Goal: Book appointment/travel/reservation

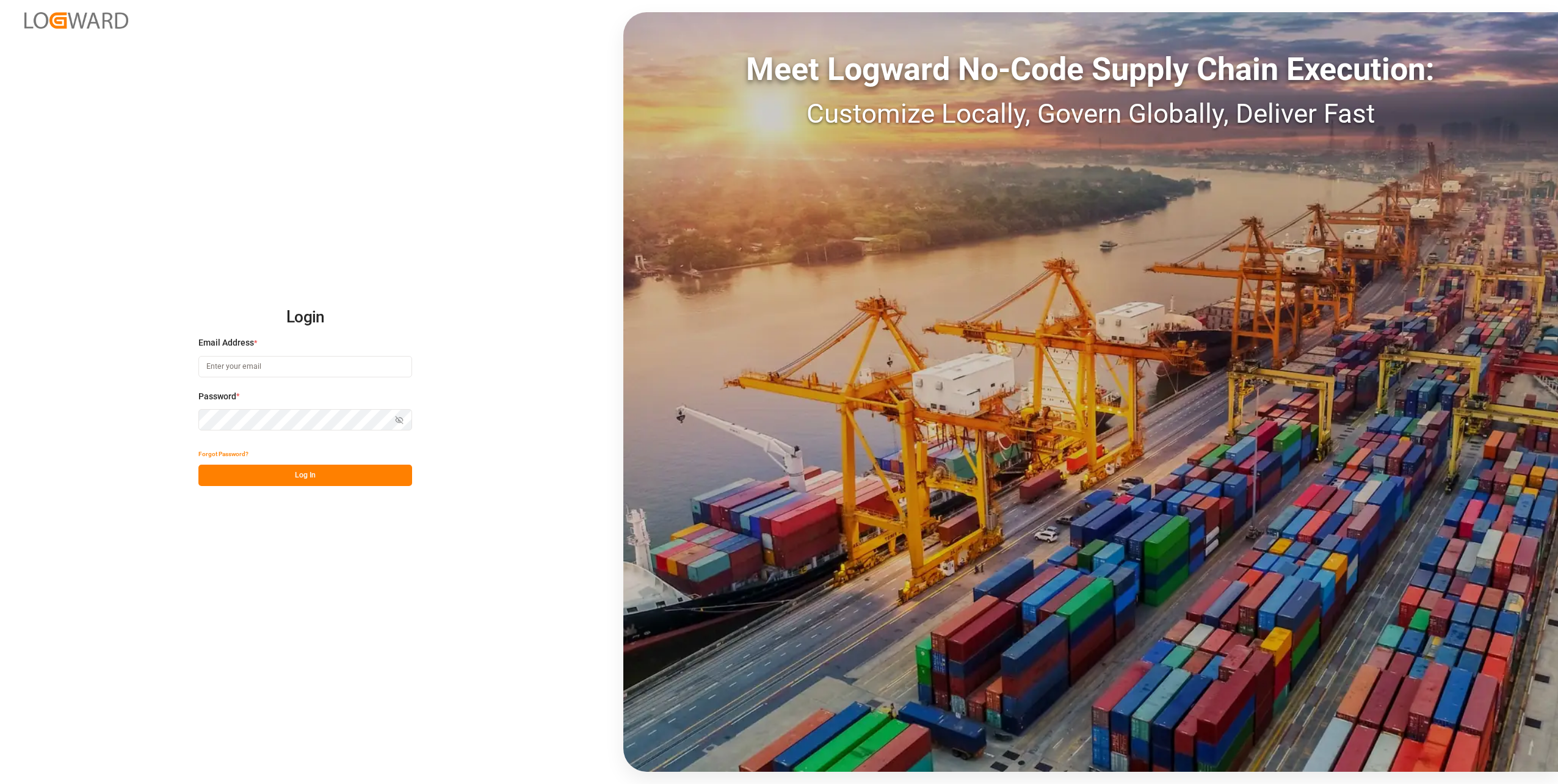
type input "[PERSON_NAME][EMAIL_ADDRESS][DOMAIN_NAME]"
click at [292, 488] on div "Login Email Address * [PERSON_NAME][EMAIL_ADDRESS][DOMAIN_NAME] Password * Show…" at bounding box center [779, 392] width 1558 height 784
click at [294, 479] on button "Log In" at bounding box center [305, 475] width 213 height 21
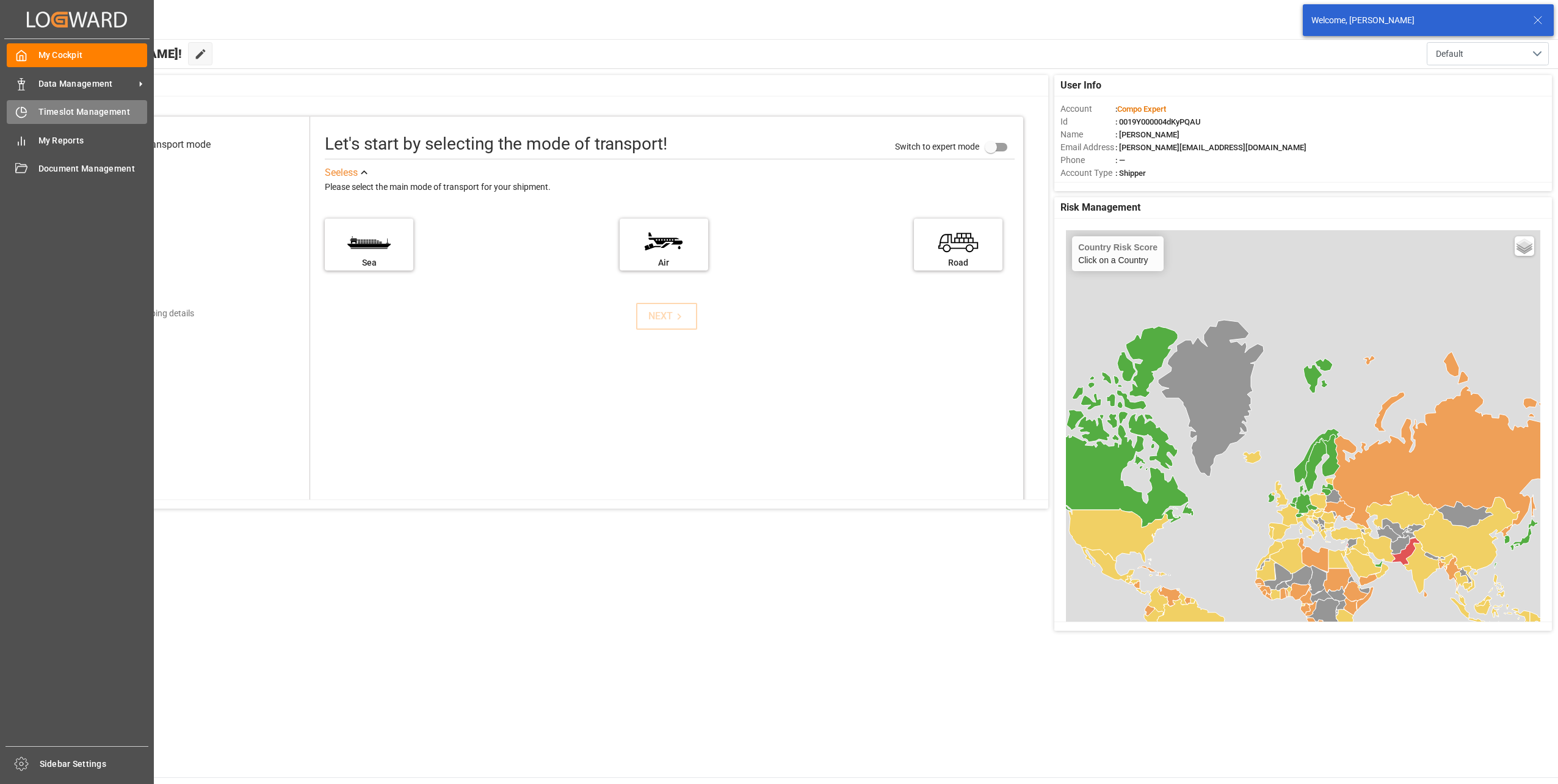
click at [34, 107] on div "Timeslot Management Timeslot Management" at bounding box center [77, 111] width 141 height 24
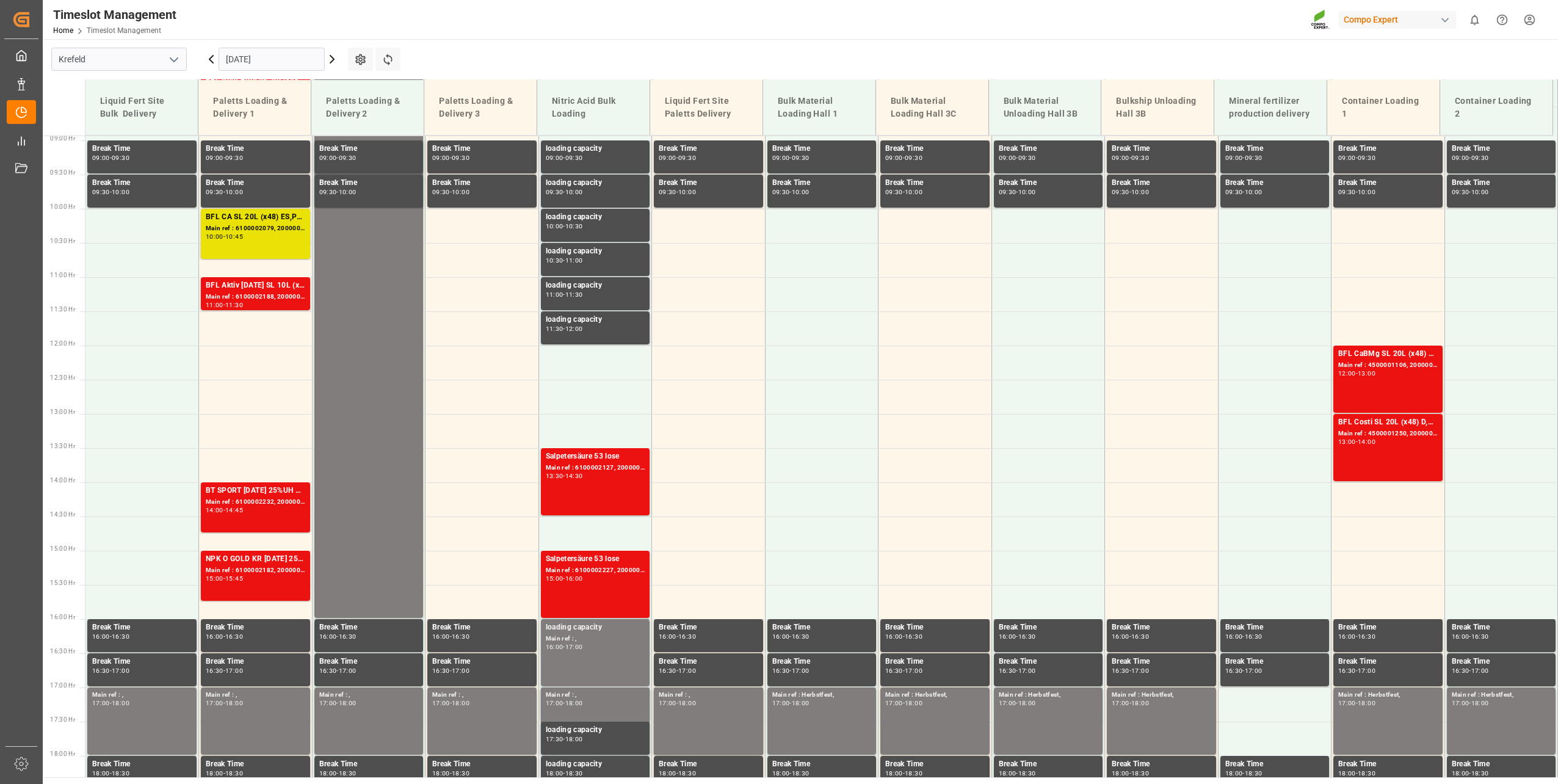
scroll to position [620, 0]
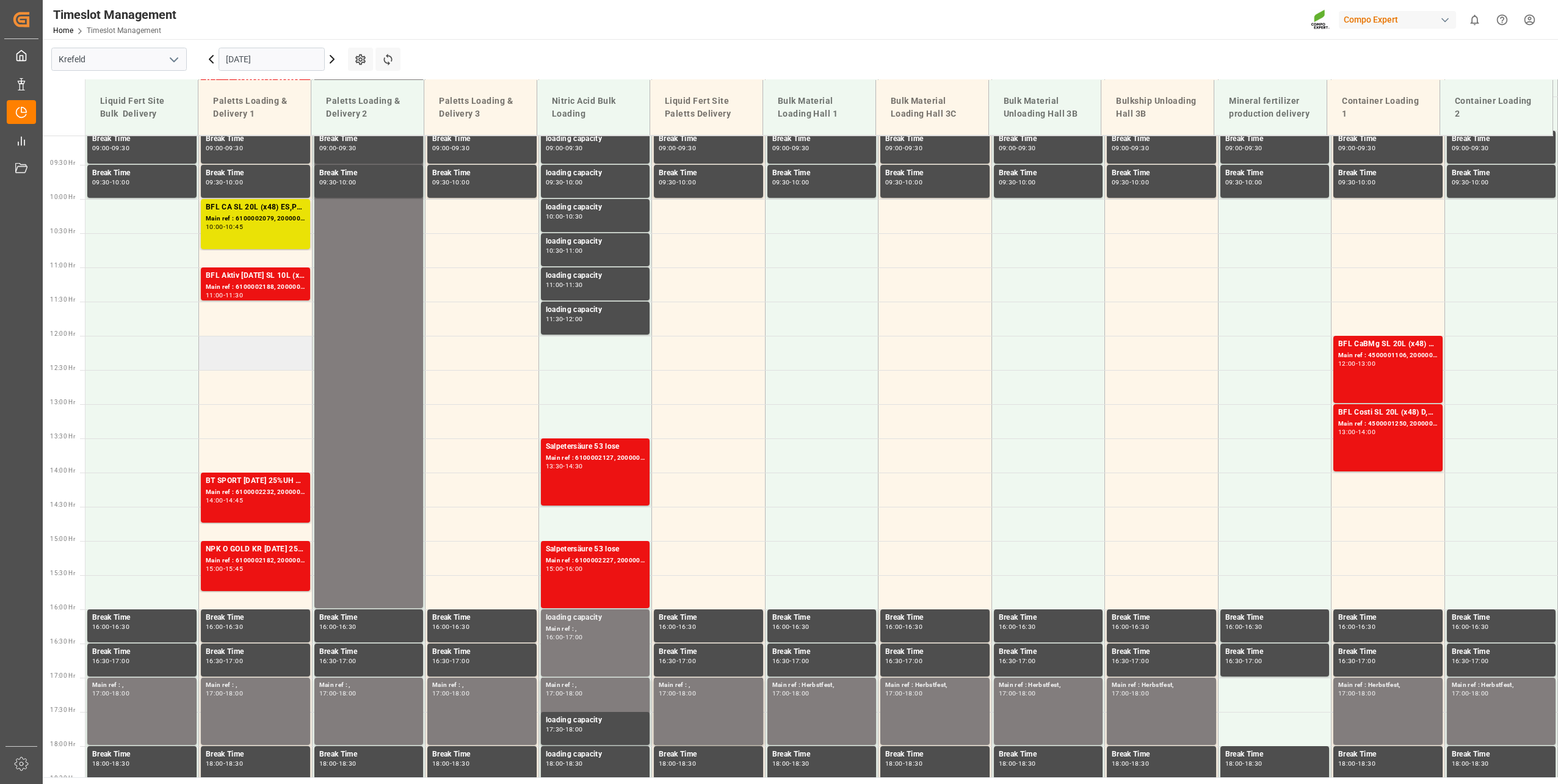
click at [228, 340] on td at bounding box center [256, 352] width 113 height 35
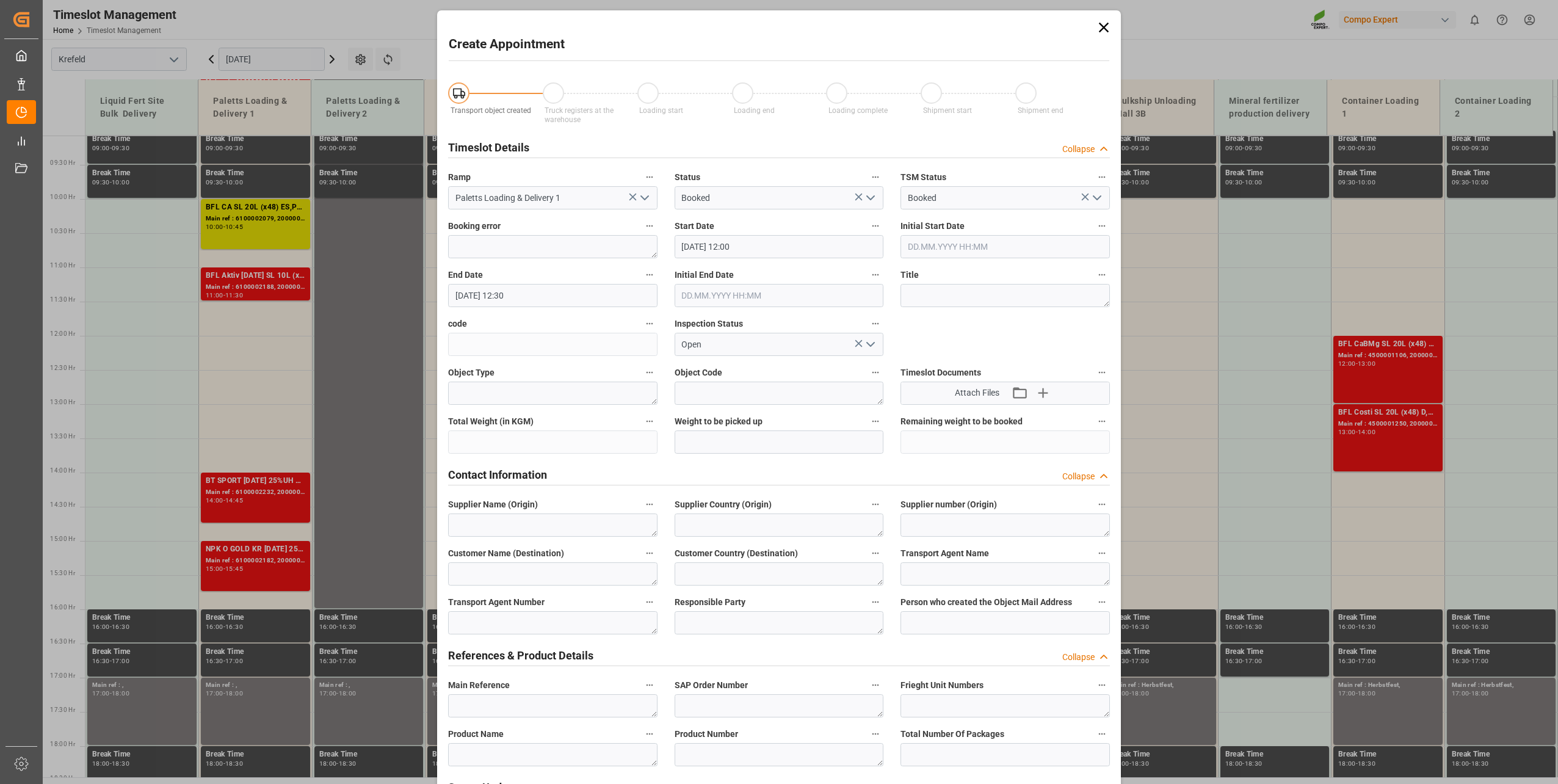
type input "[DATE] 12:00"
type input "[DATE] 12:30"
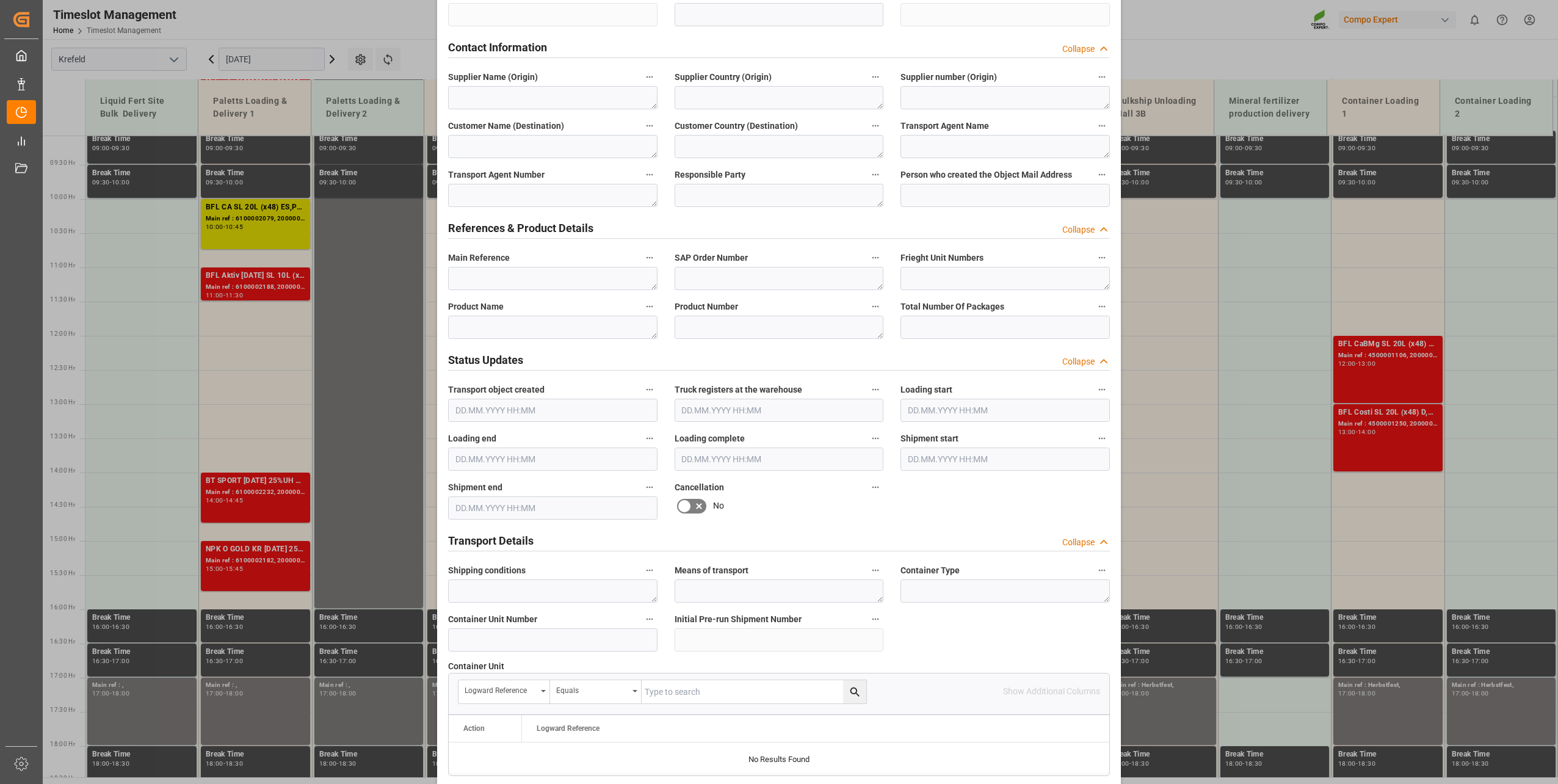
scroll to position [794, 0]
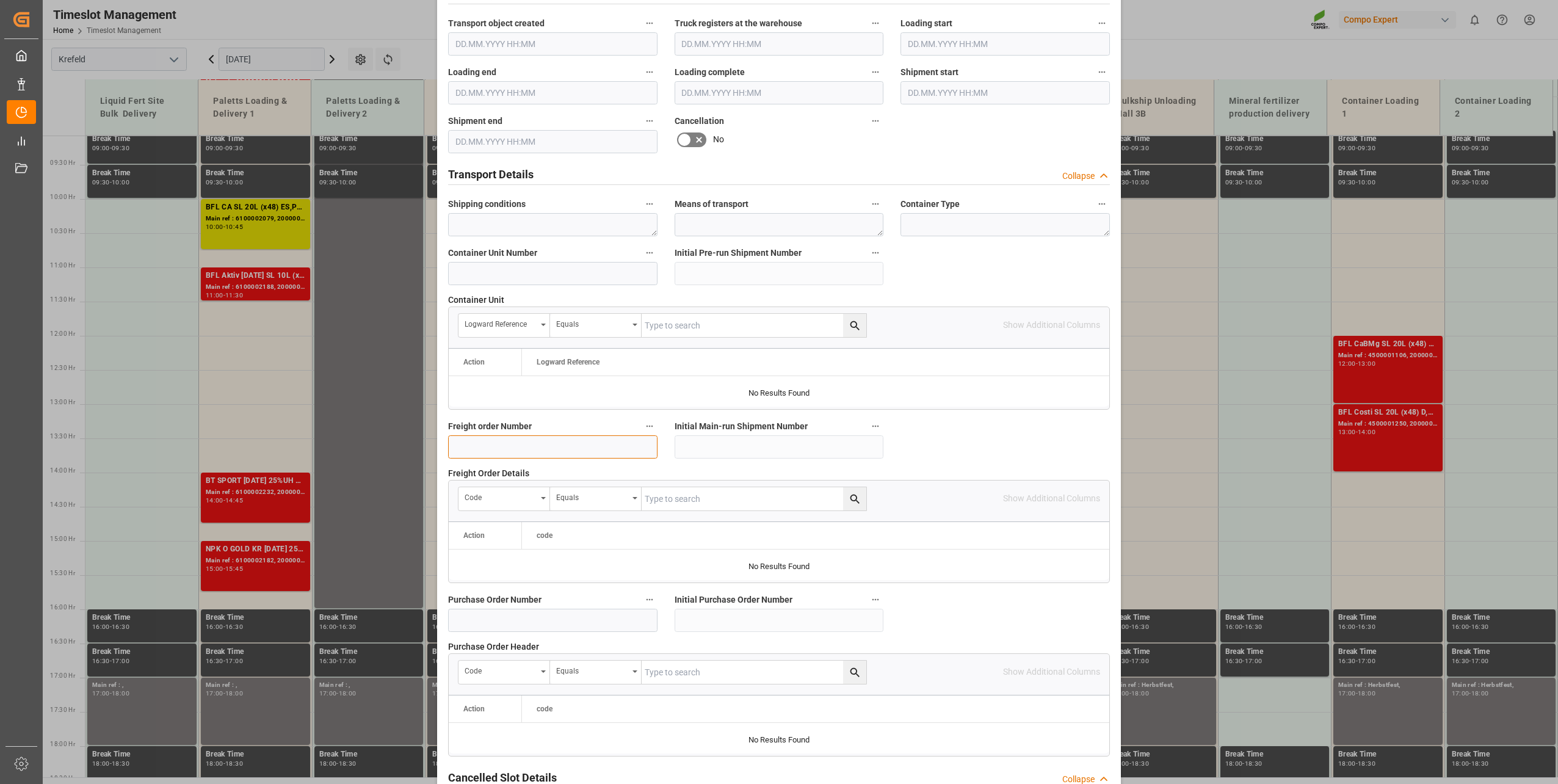
click at [546, 436] on input at bounding box center [552, 447] width 210 height 23
paste input "6100002235"
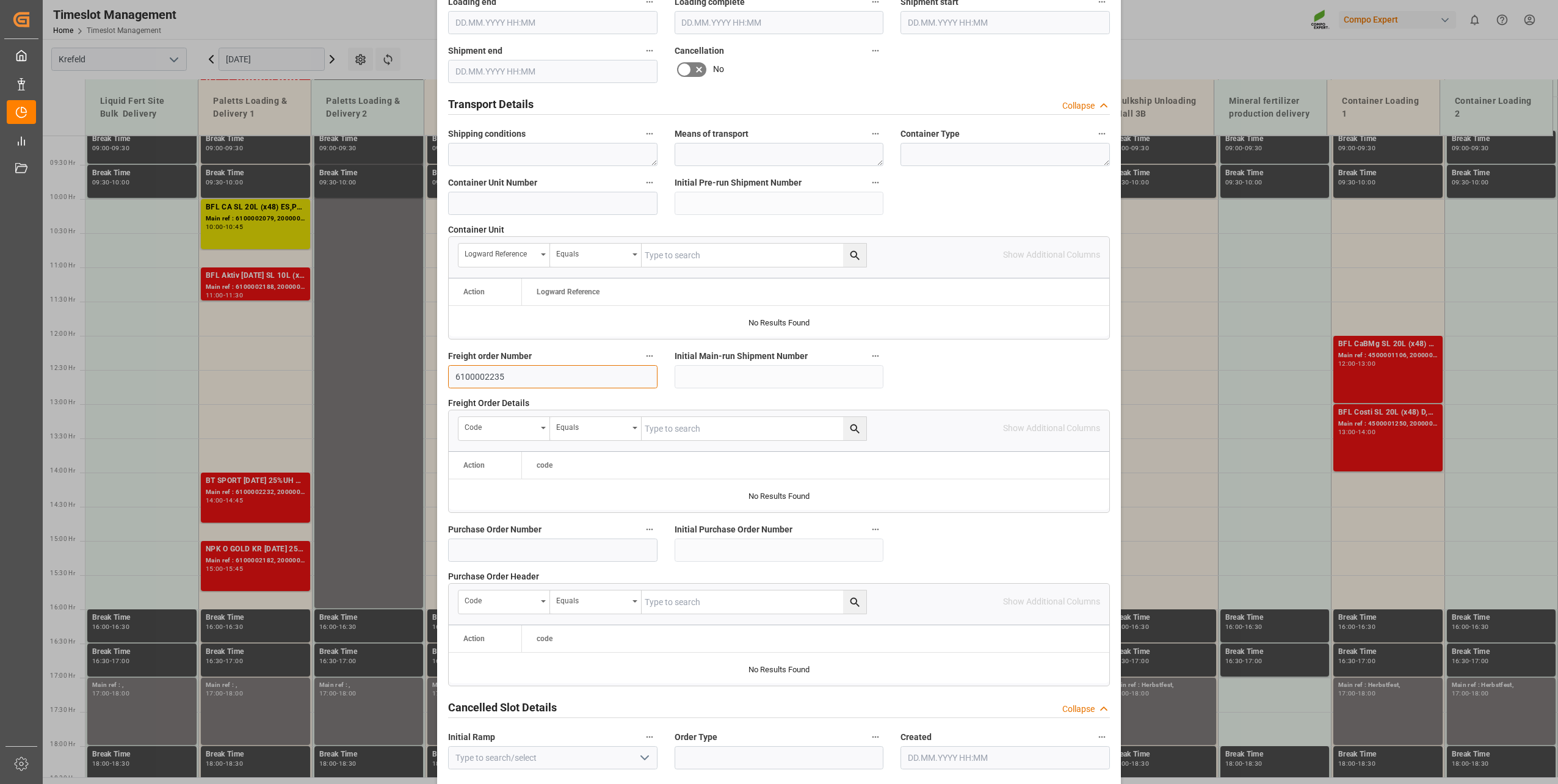
scroll to position [910, 0]
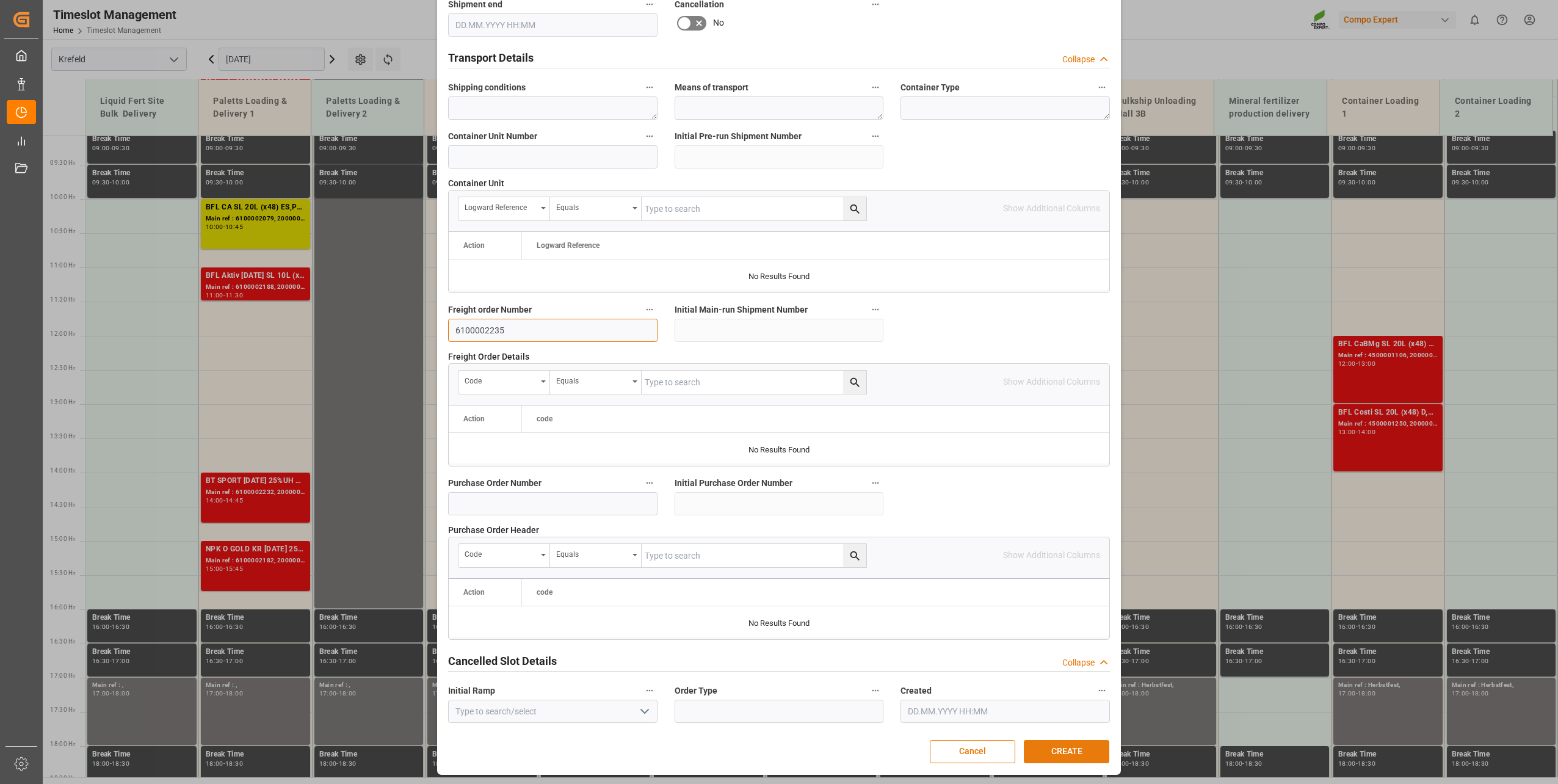
type input "6100002235"
click at [1063, 758] on button "CREATE" at bounding box center [1067, 751] width 86 height 23
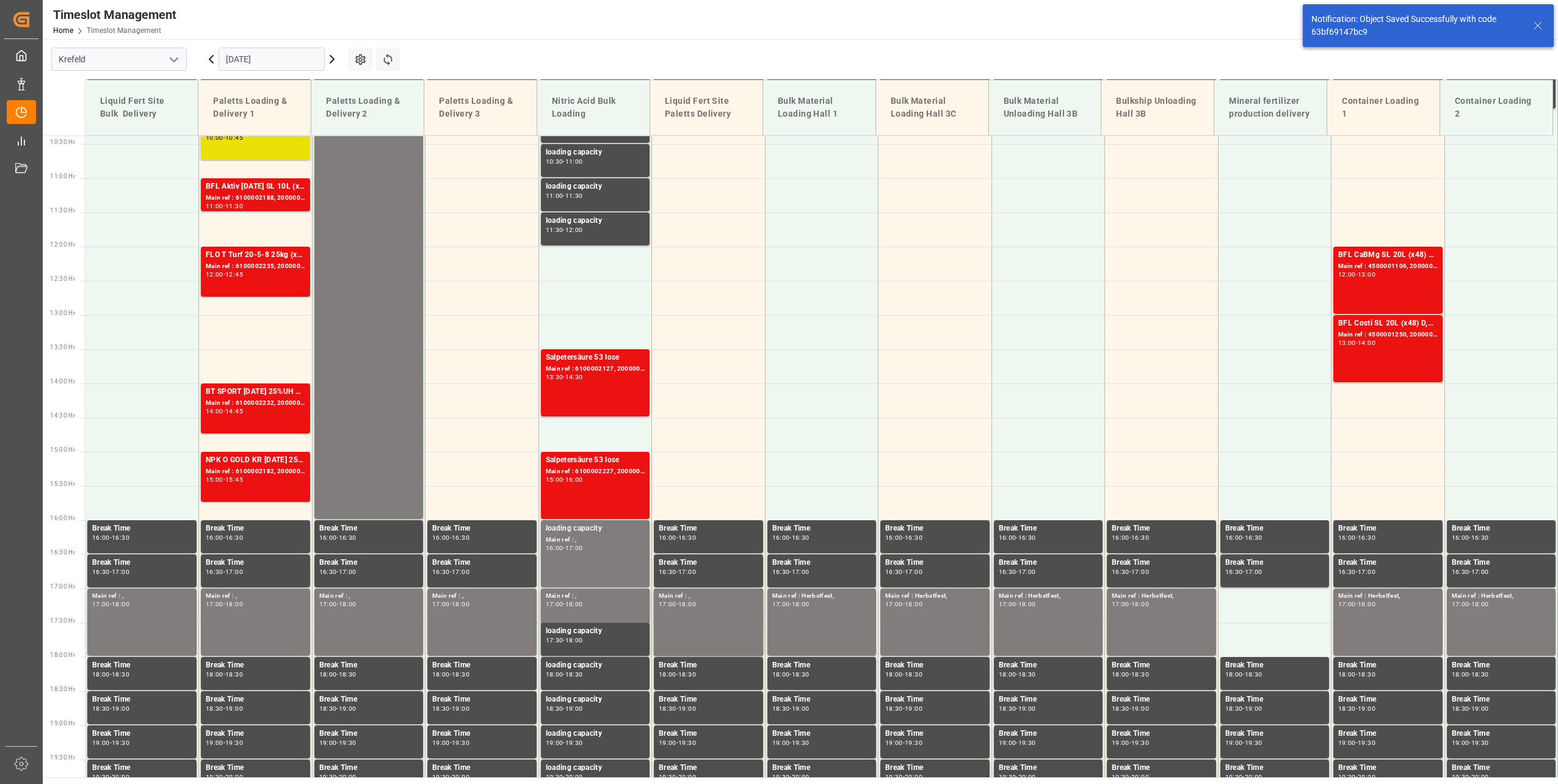
scroll to position [757, 0]
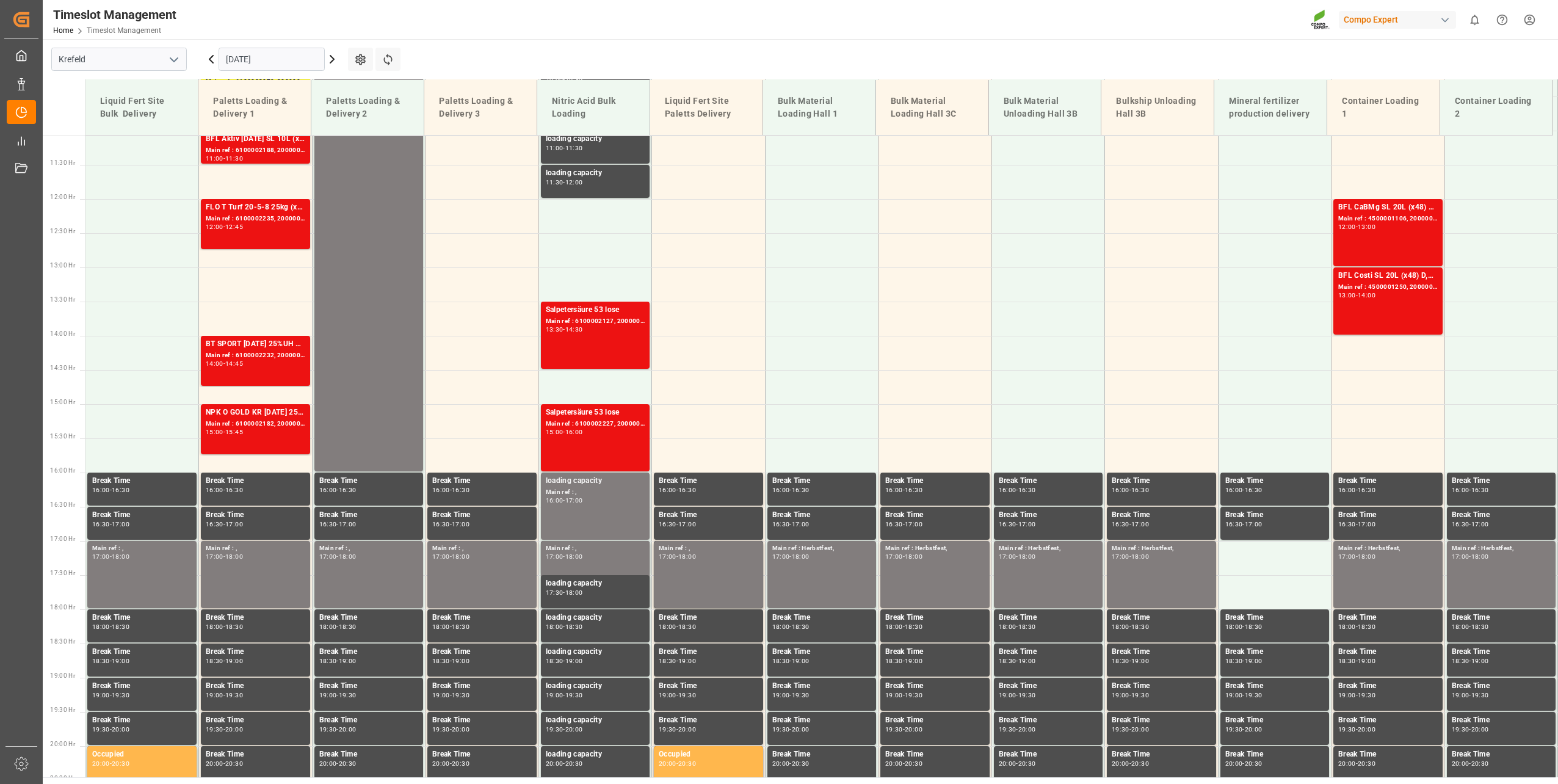
click at [282, 56] on input "[DATE]" at bounding box center [272, 59] width 106 height 23
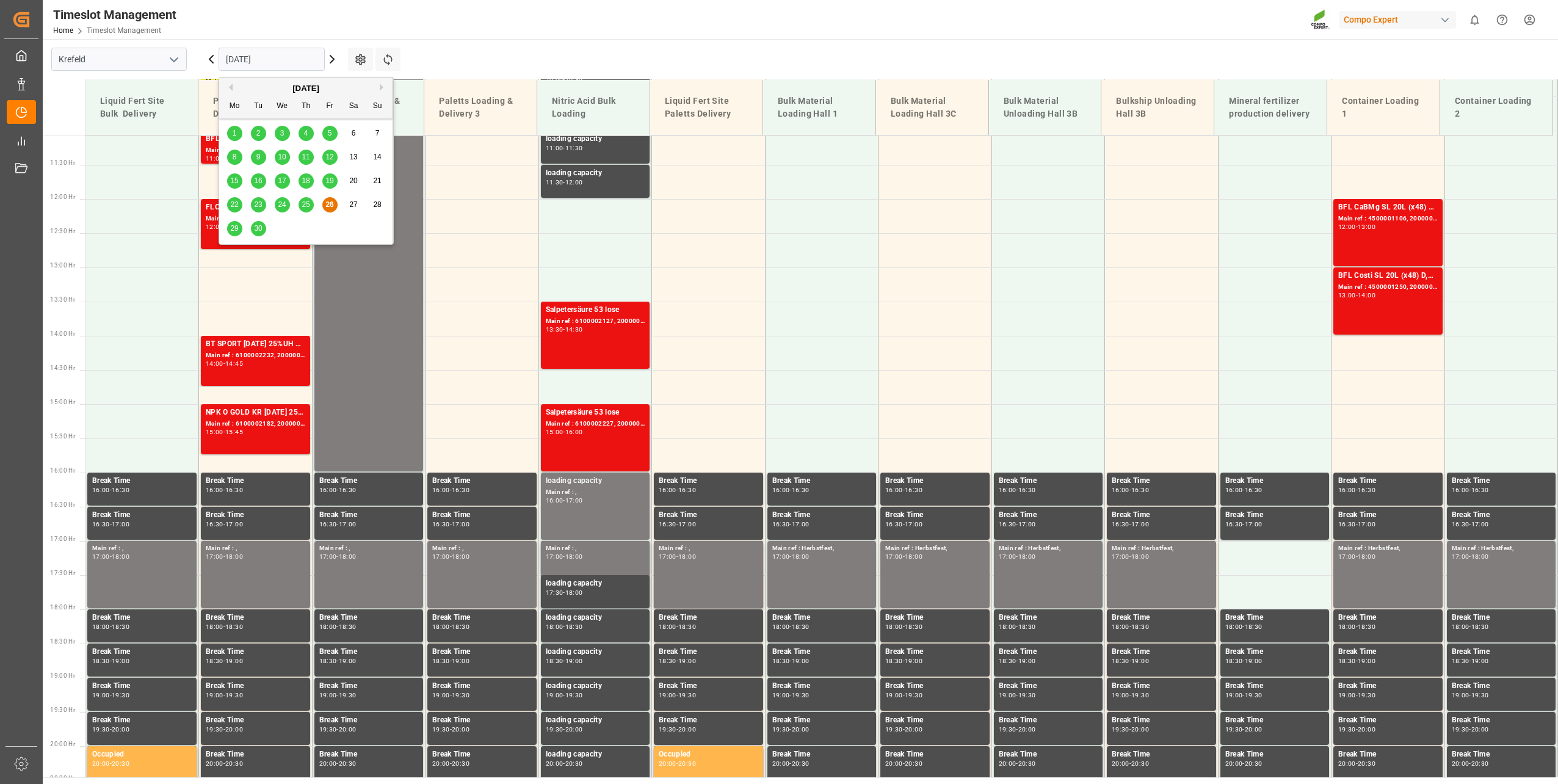
click at [260, 233] on span "30" at bounding box center [258, 228] width 8 height 9
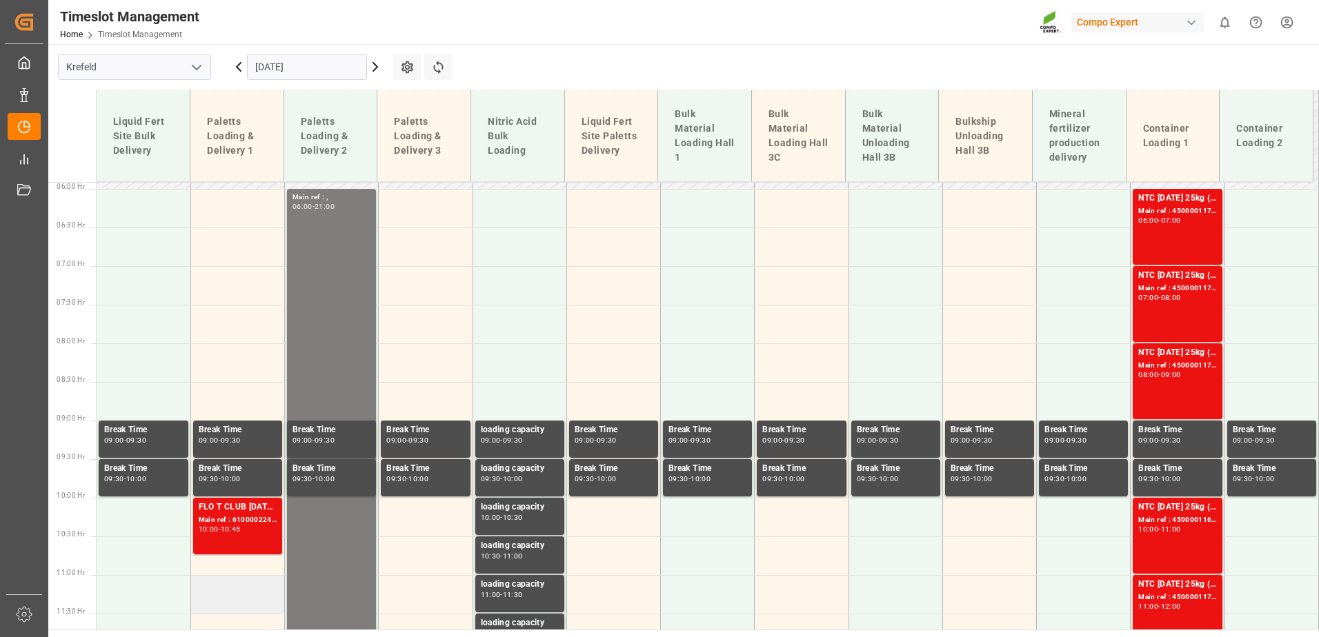
scroll to position [425, 0]
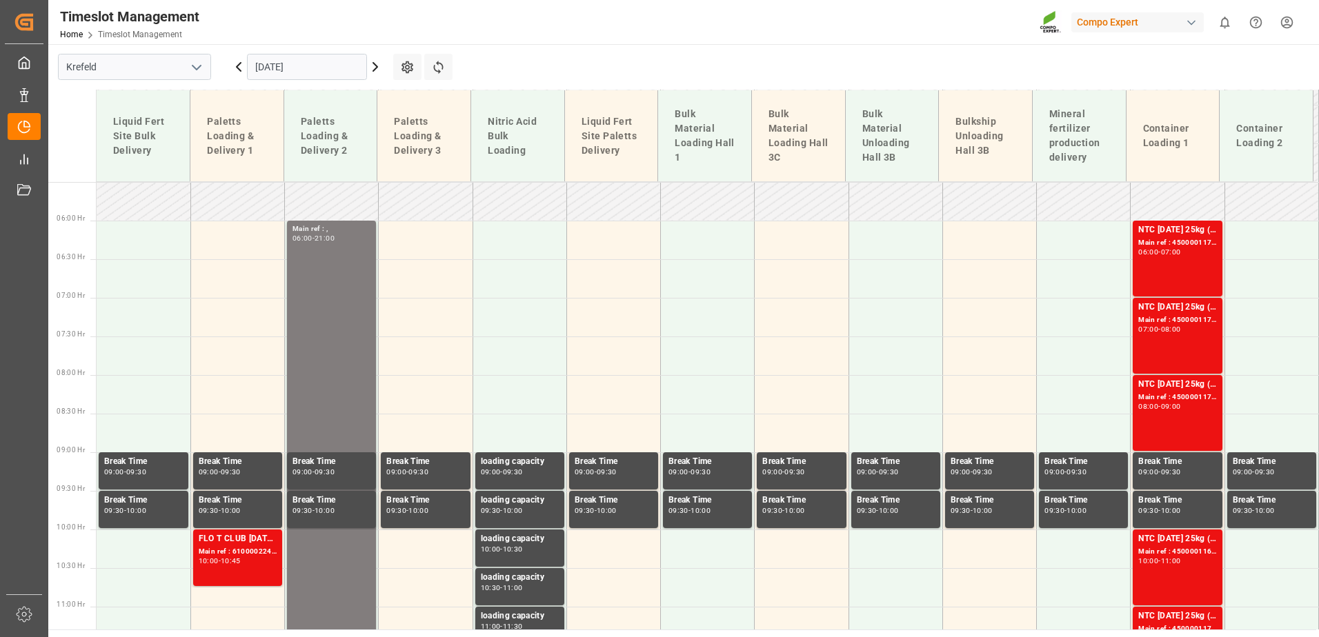
click at [292, 68] on input "[DATE]" at bounding box center [307, 67] width 120 height 26
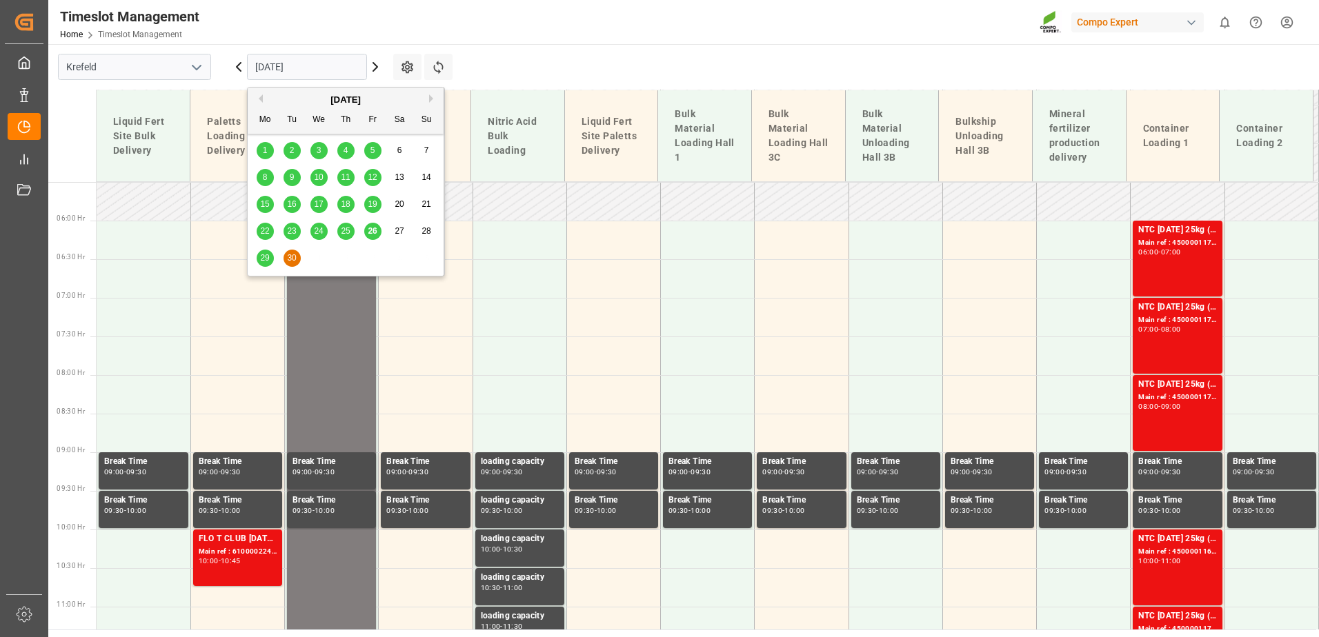
click at [268, 259] on span "29" at bounding box center [264, 258] width 9 height 10
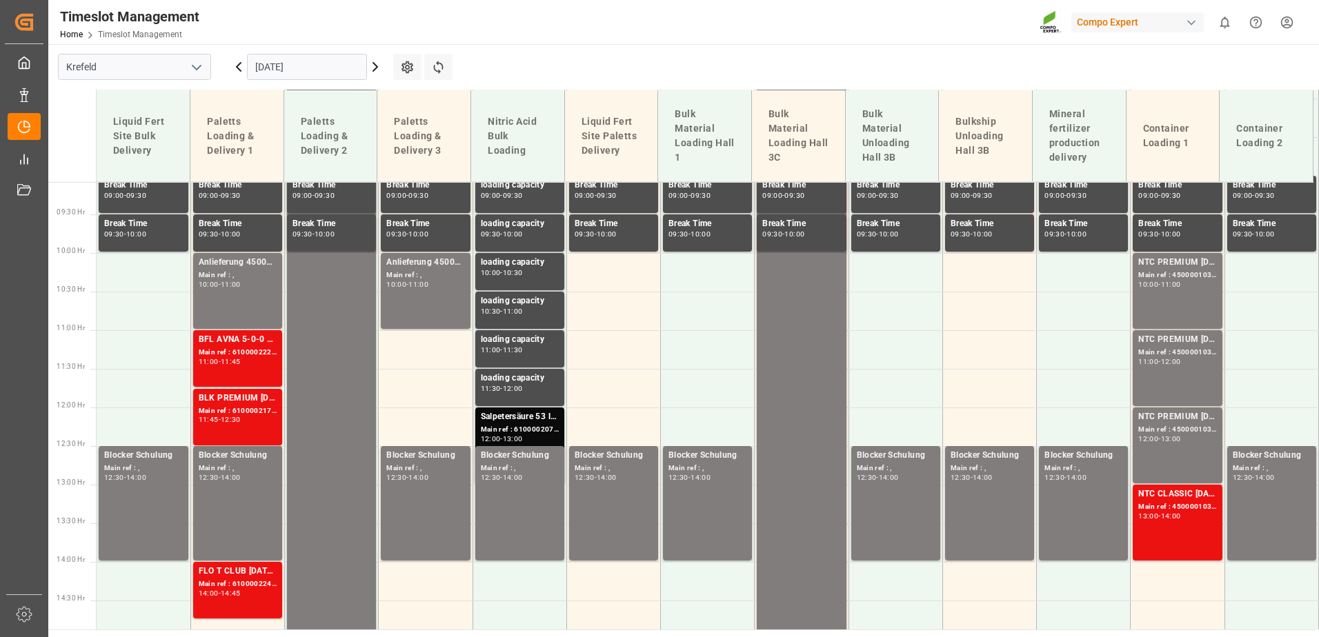
scroll to position [730, 0]
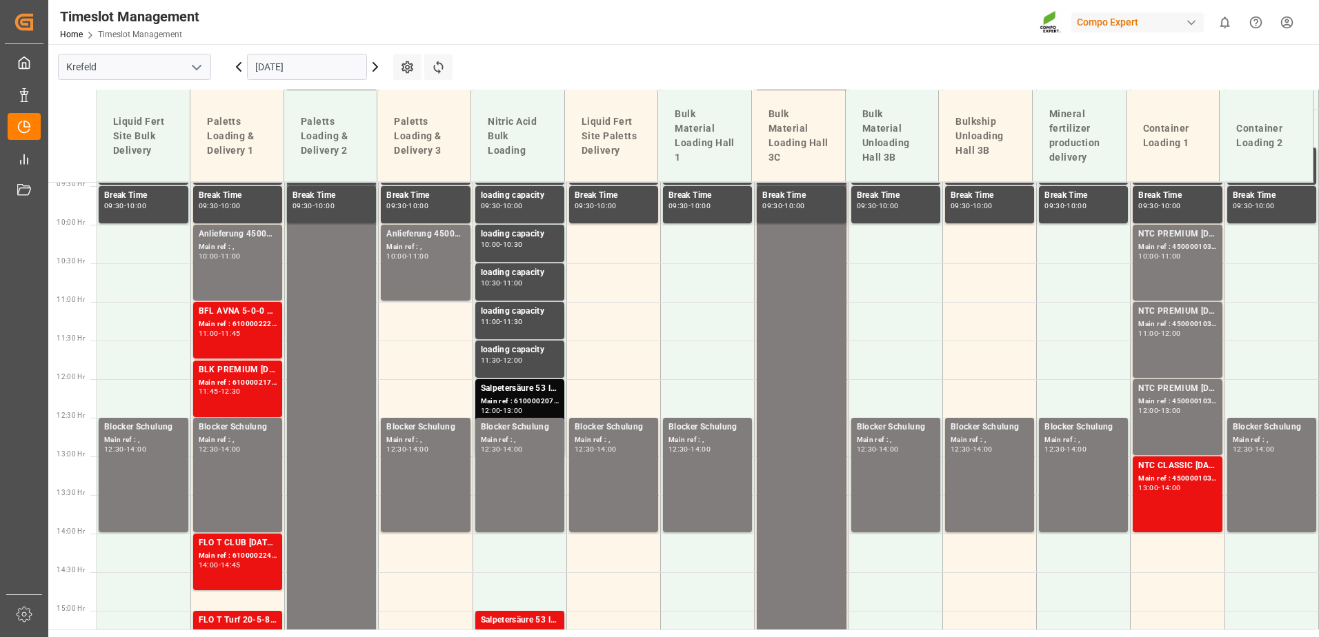
click at [309, 55] on input "[DATE]" at bounding box center [307, 67] width 120 height 26
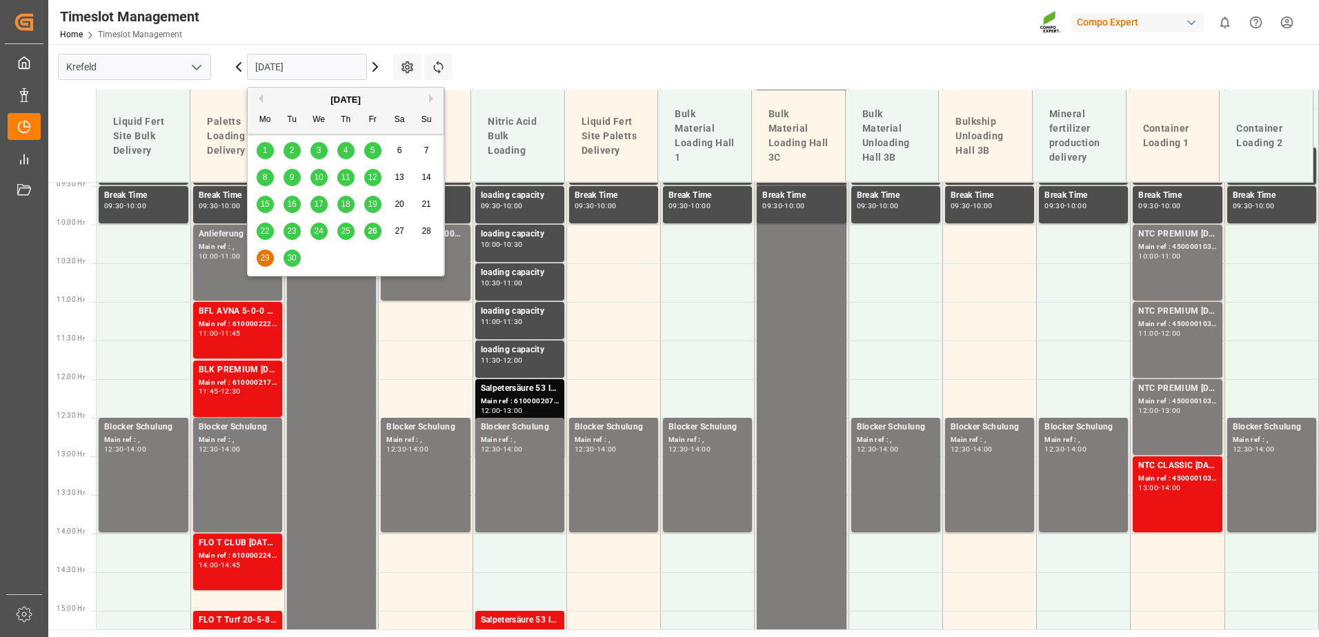
click at [372, 234] on span "26" at bounding box center [372, 231] width 9 height 10
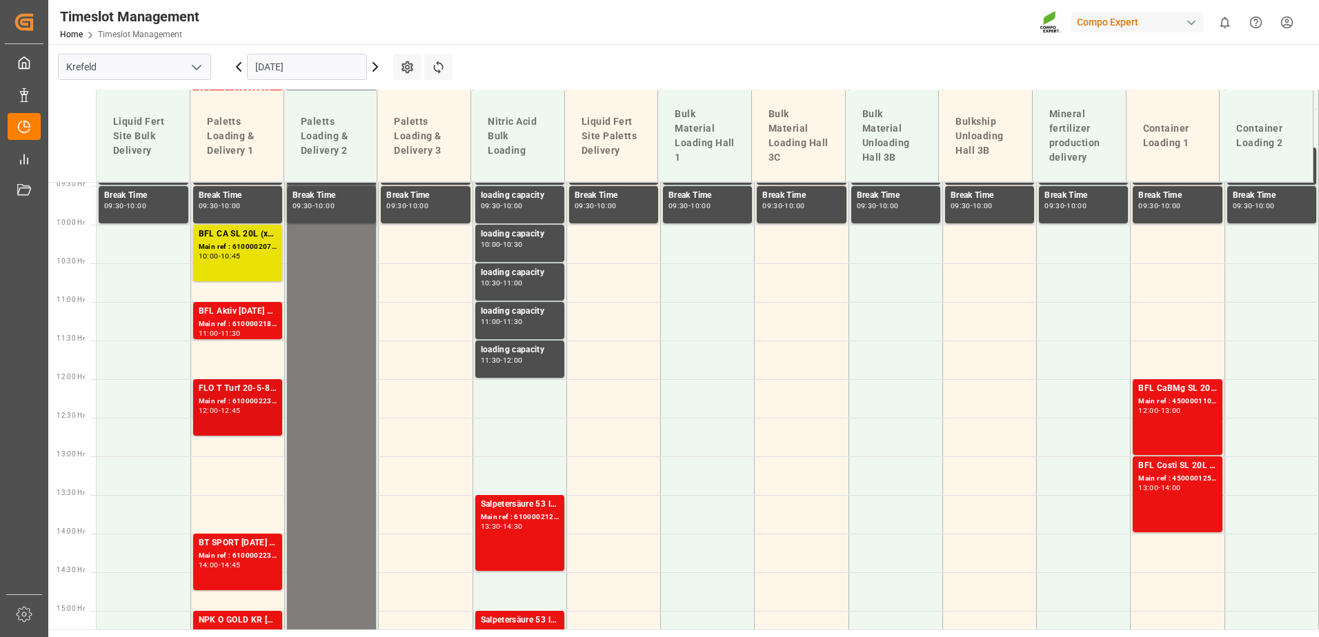
click at [242, 390] on div "FLO T Turf 20-5-8 25kg (x40) INT" at bounding box center [238, 389] width 78 height 14
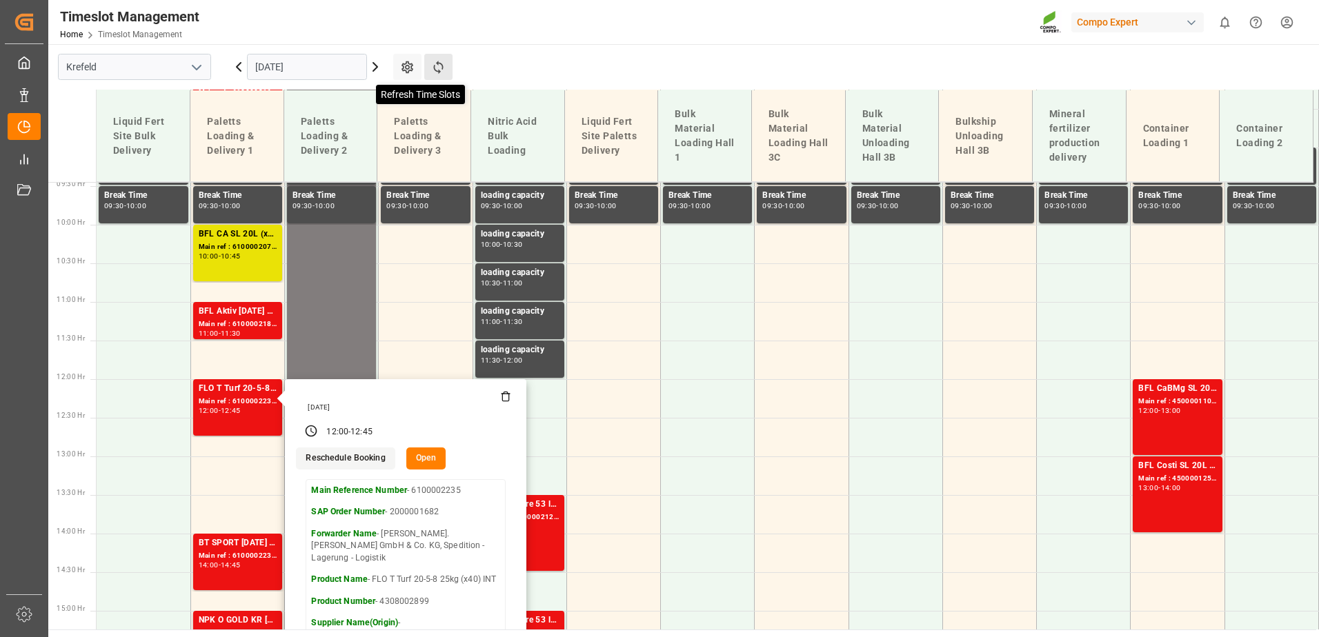
click at [438, 64] on icon at bounding box center [438, 67] width 10 height 13
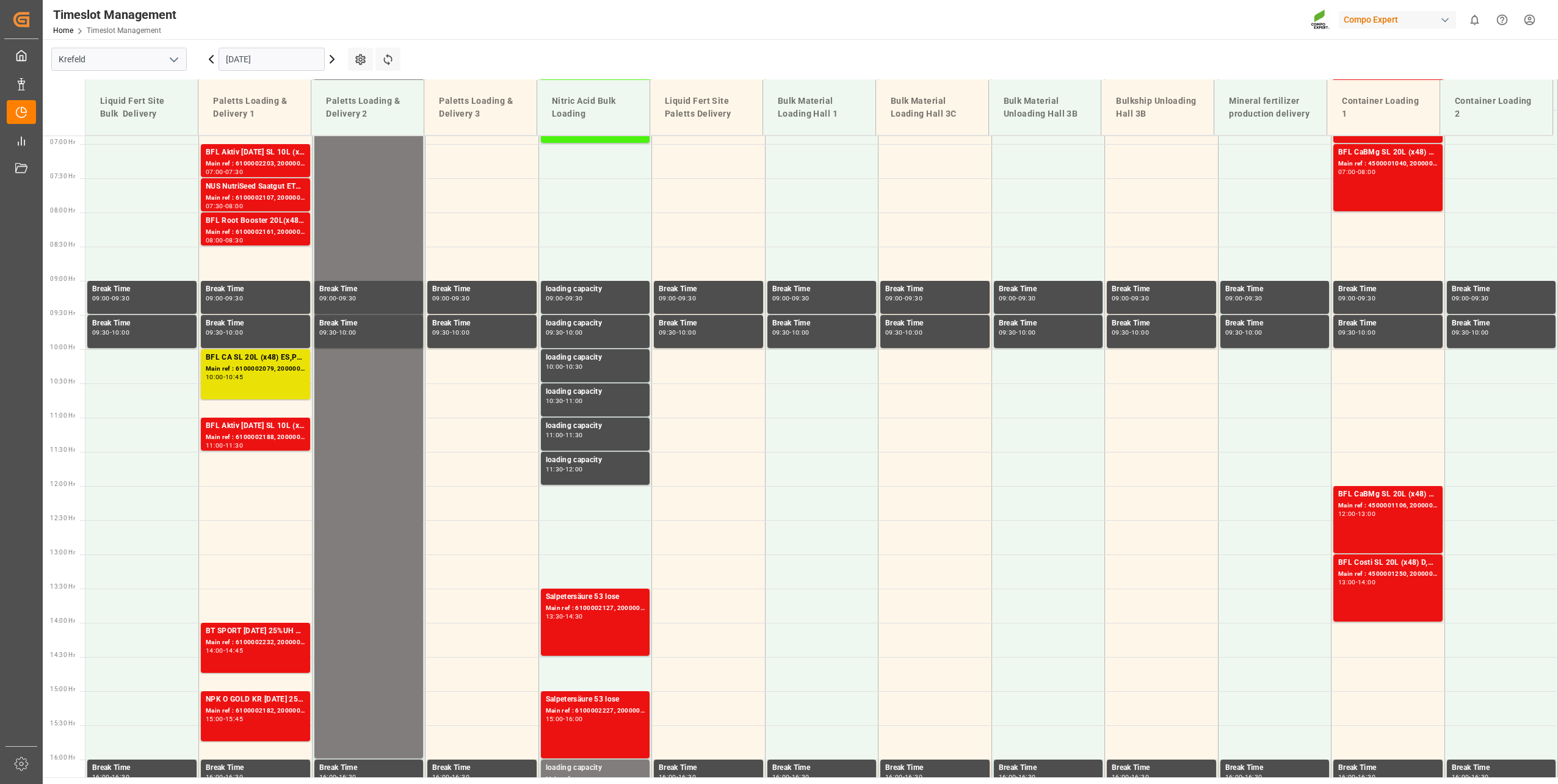
scroll to position [620, 0]
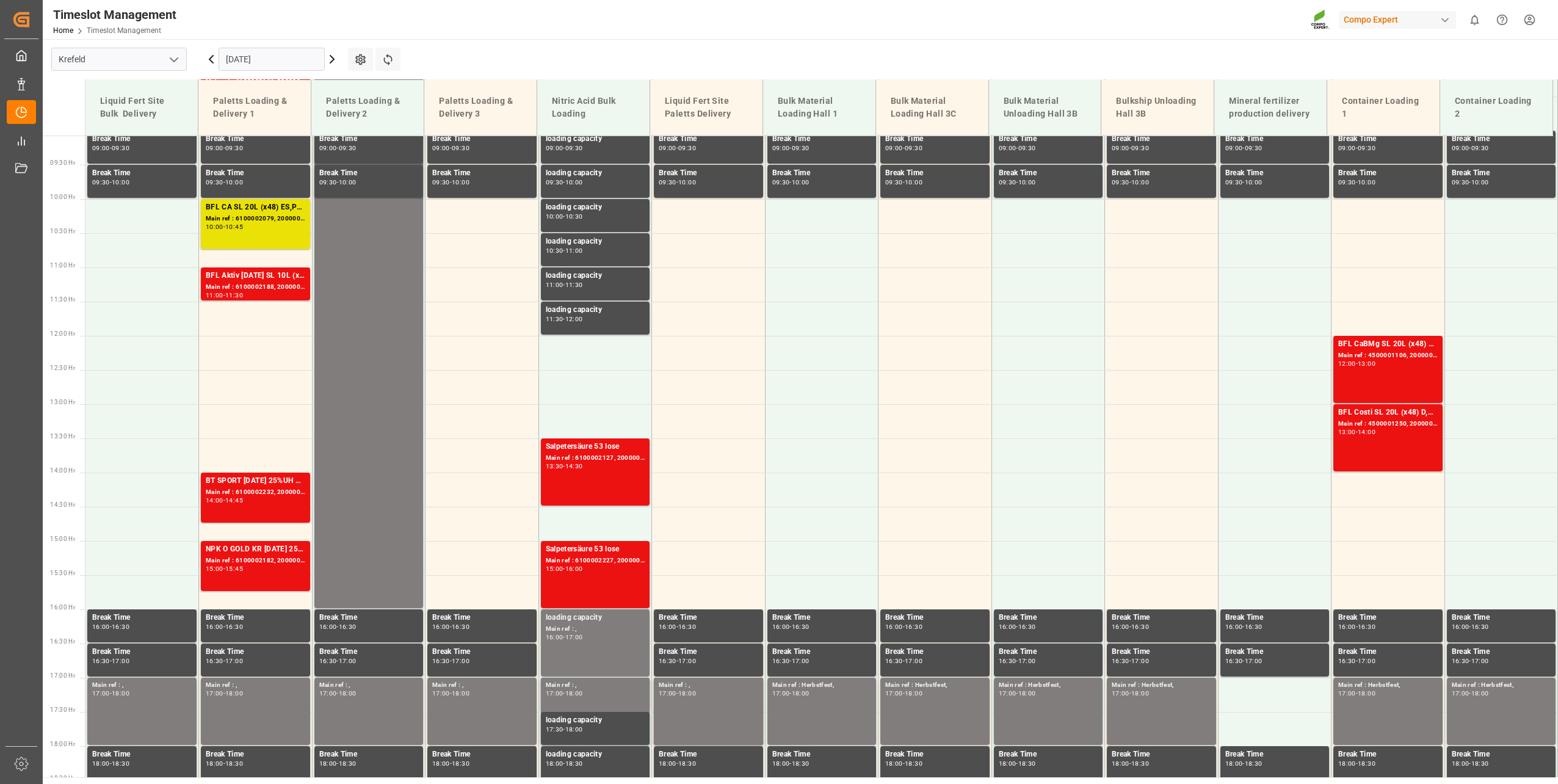
click at [258, 57] on input "[DATE]" at bounding box center [272, 59] width 106 height 23
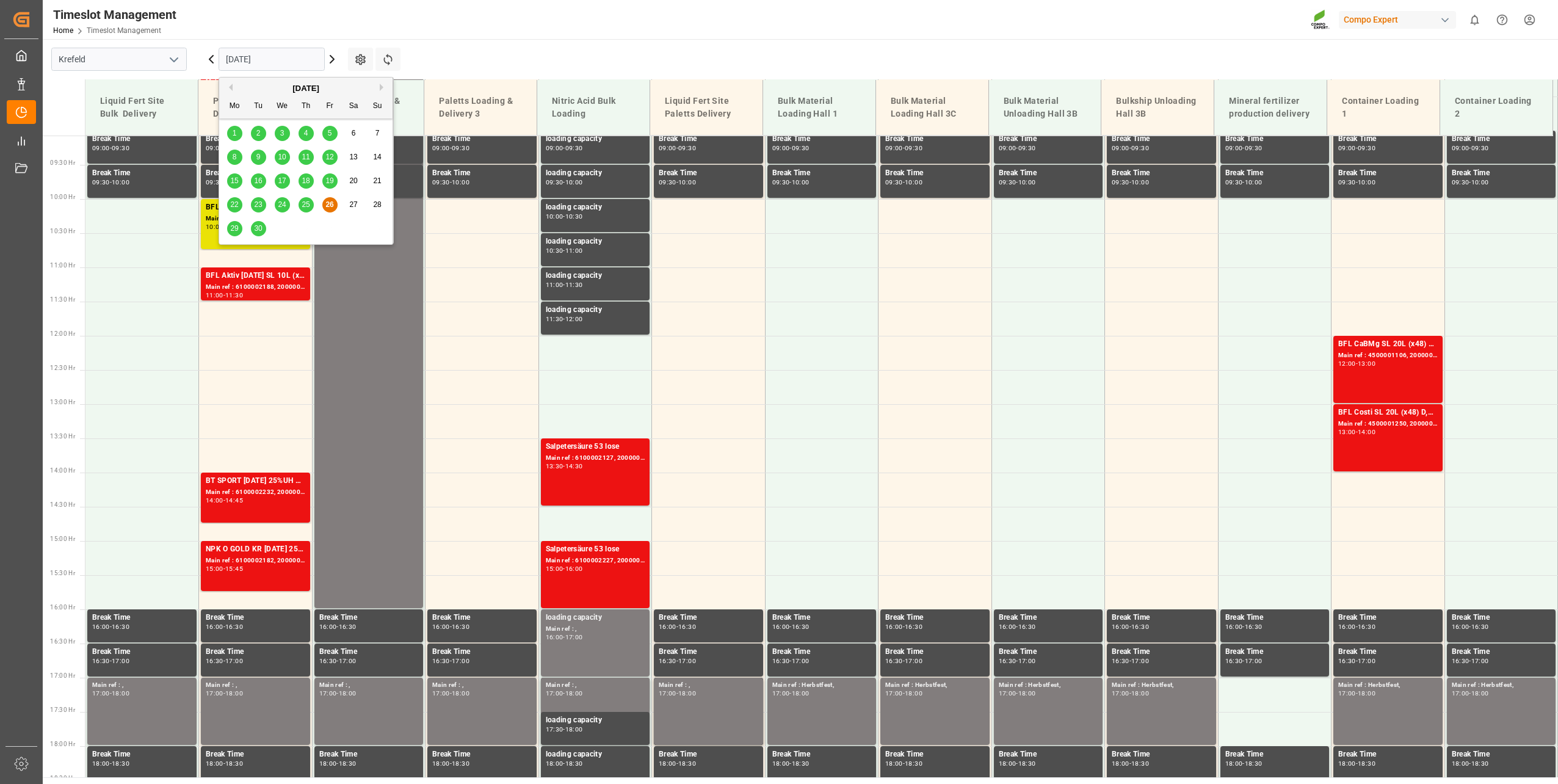
click at [239, 226] on div "29" at bounding box center [235, 228] width 15 height 15
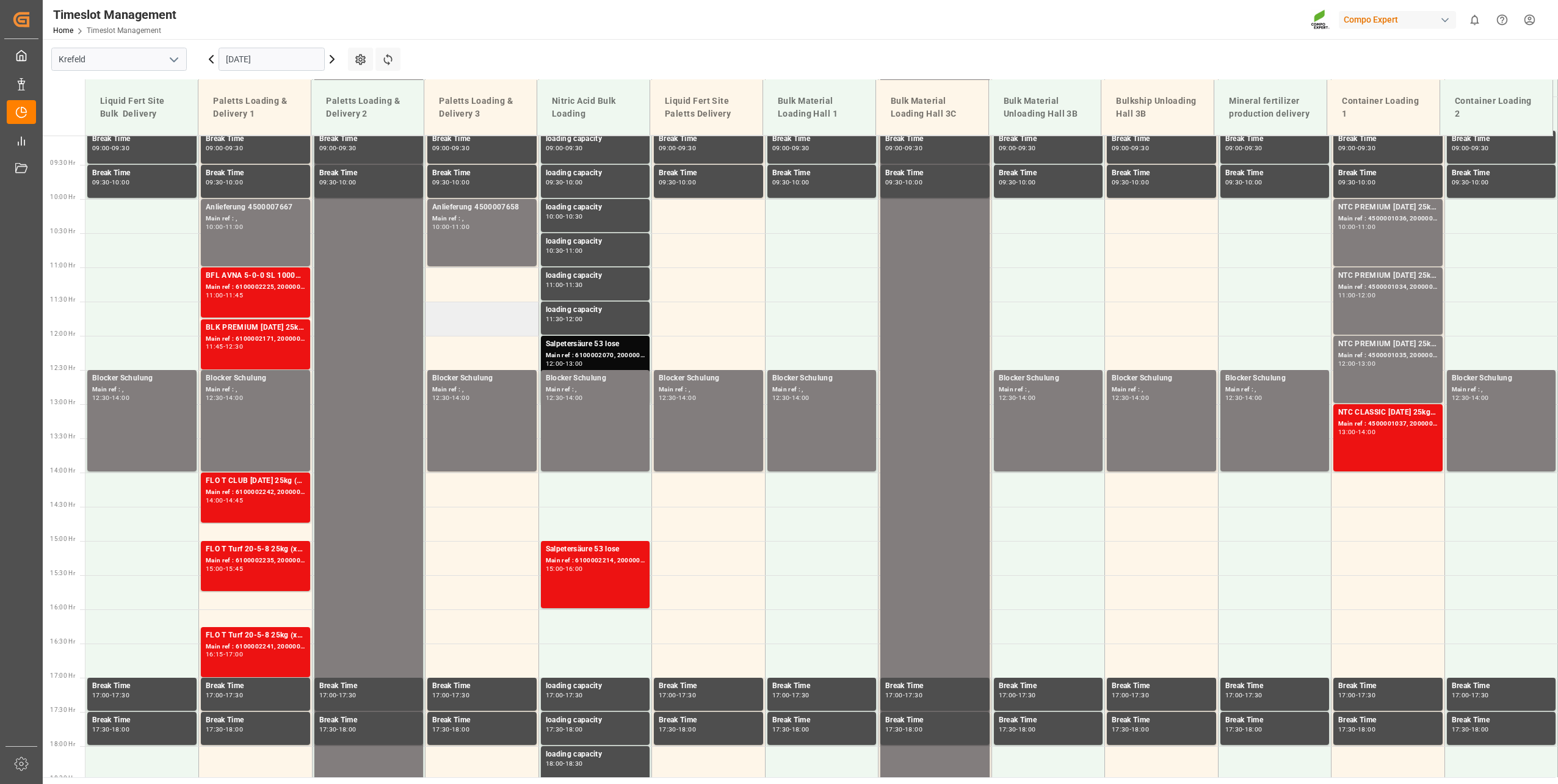
click at [471, 324] on td at bounding box center [482, 319] width 113 height 35
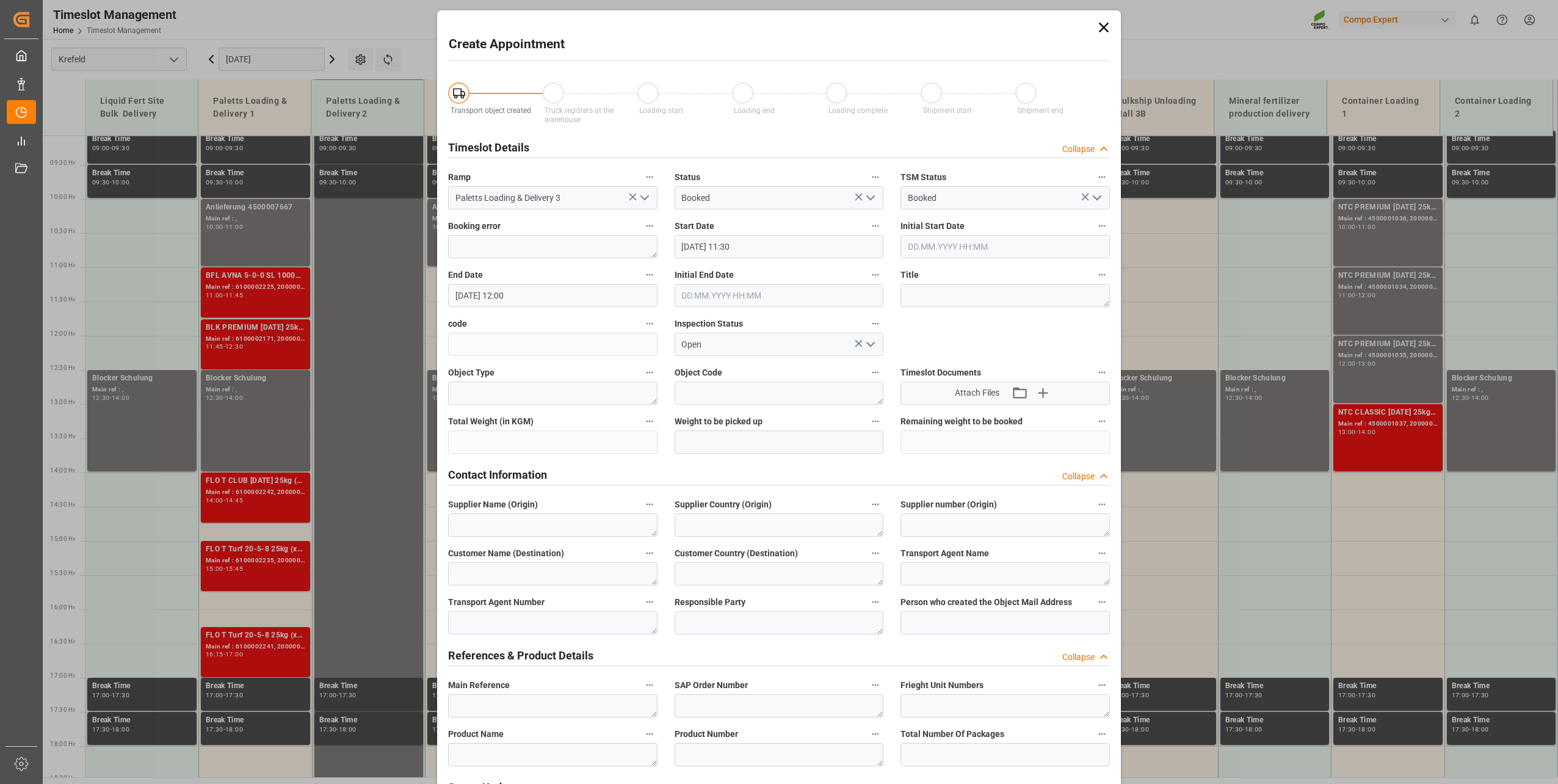
type input "[DATE] 11:30"
type input "[DATE] 12:00"
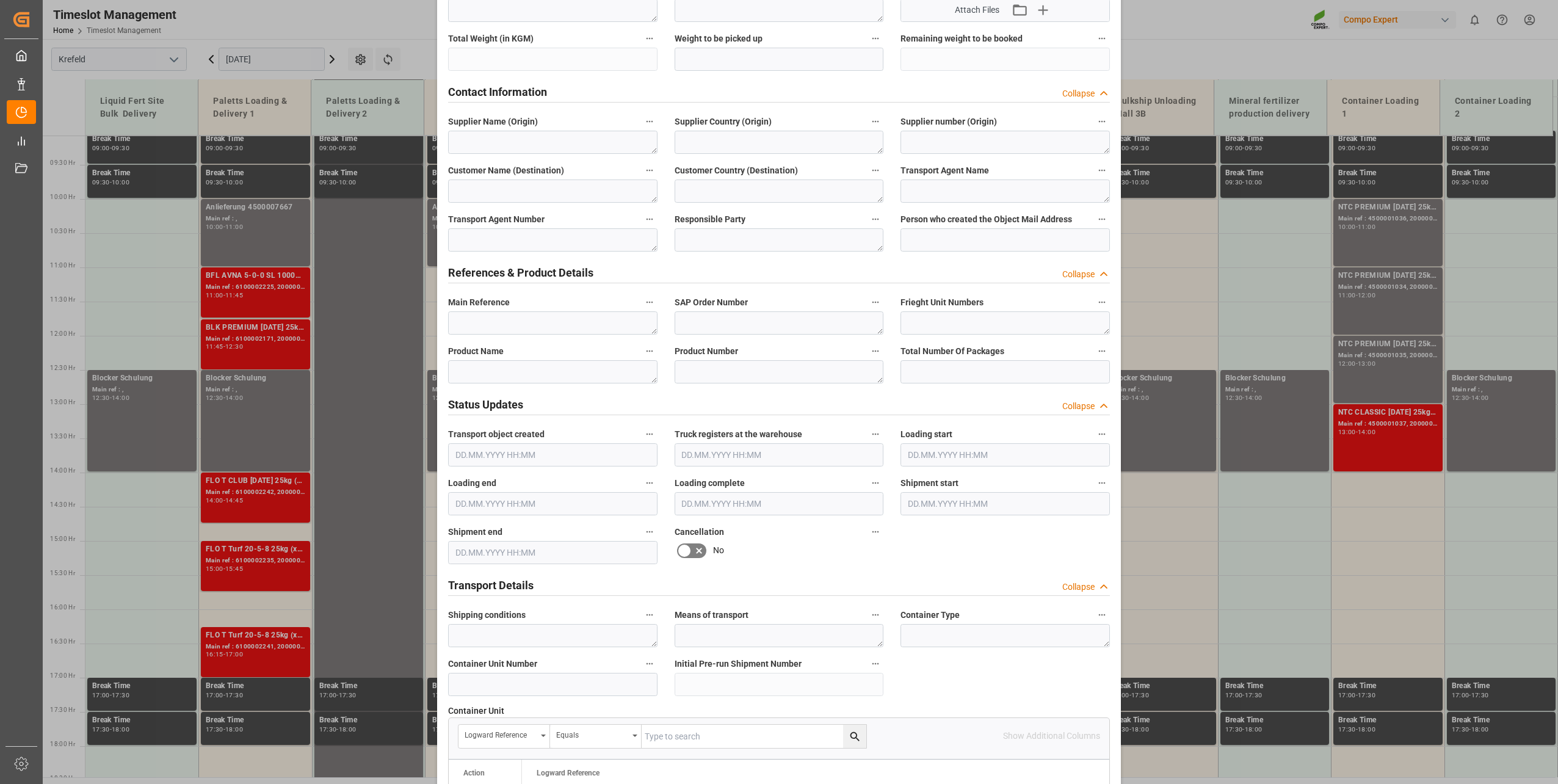
scroll to position [910, 0]
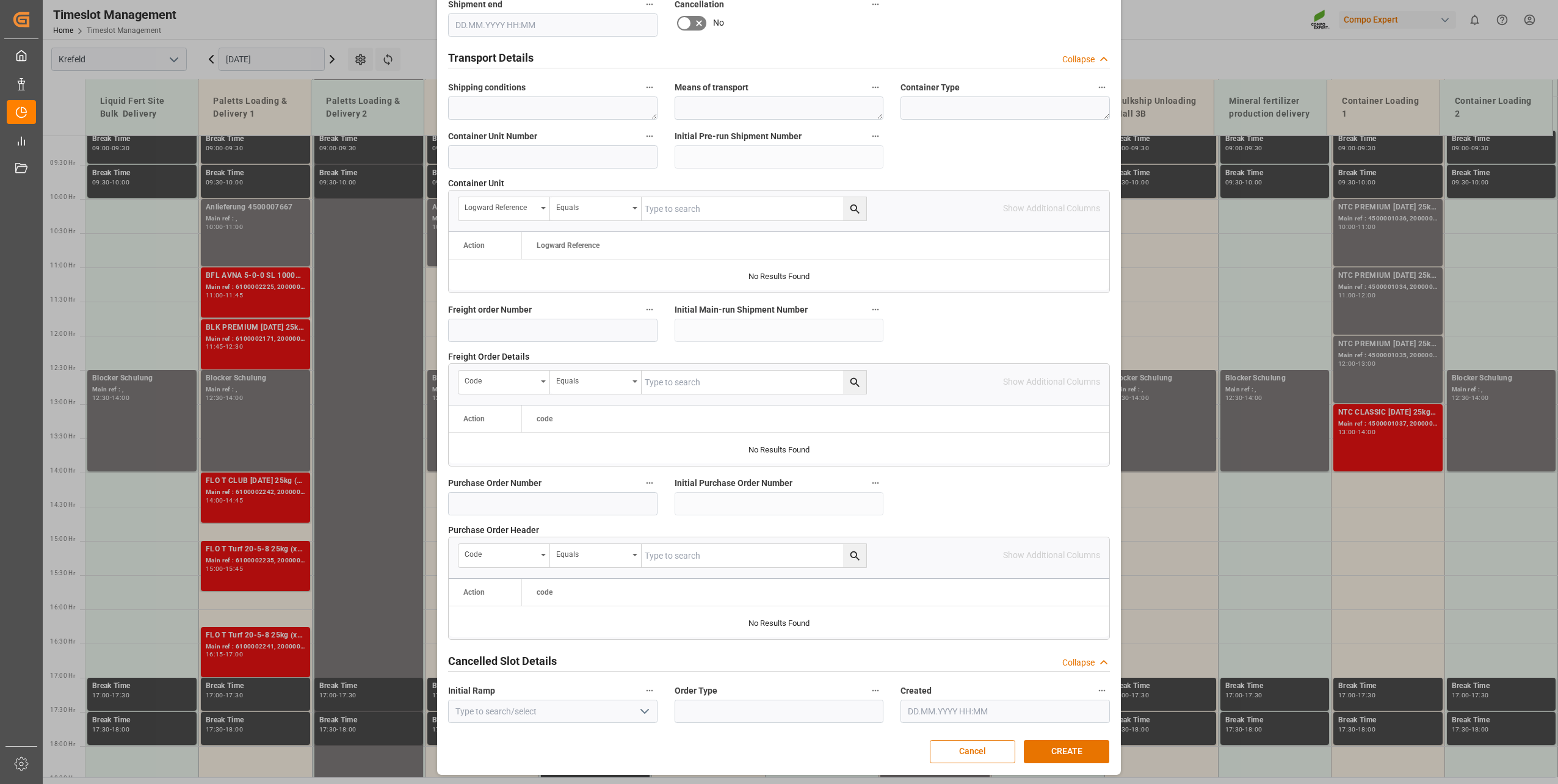
click at [514, 343] on div "Freight order Number" at bounding box center [553, 321] width 227 height 49
click at [520, 334] on input at bounding box center [552, 330] width 210 height 23
paste input "6100002235"
type input "6100002235"
click at [1081, 744] on button "CREATE" at bounding box center [1067, 751] width 86 height 23
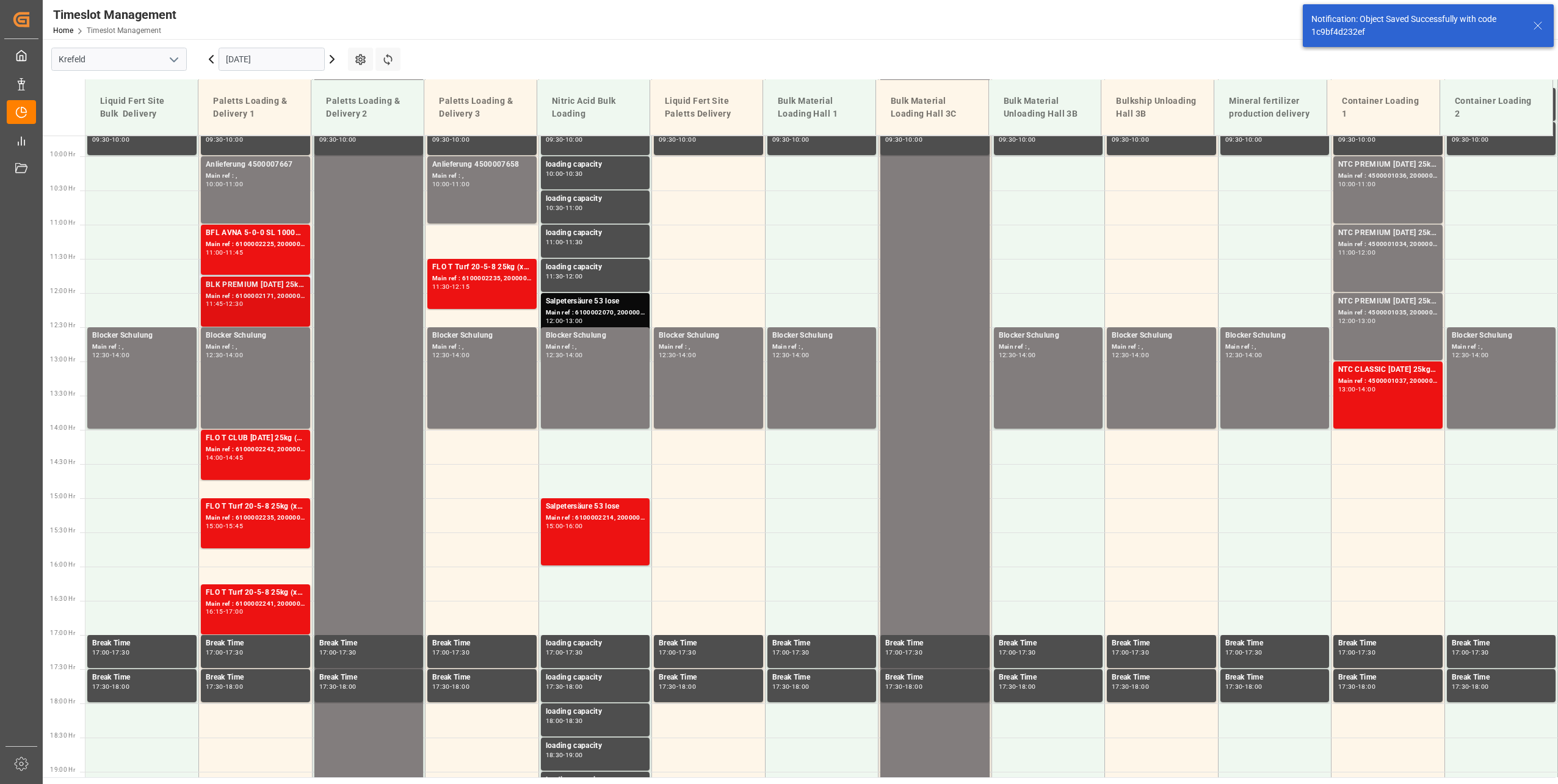
scroll to position [688, 0]
